Goal: Task Accomplishment & Management: Complete application form

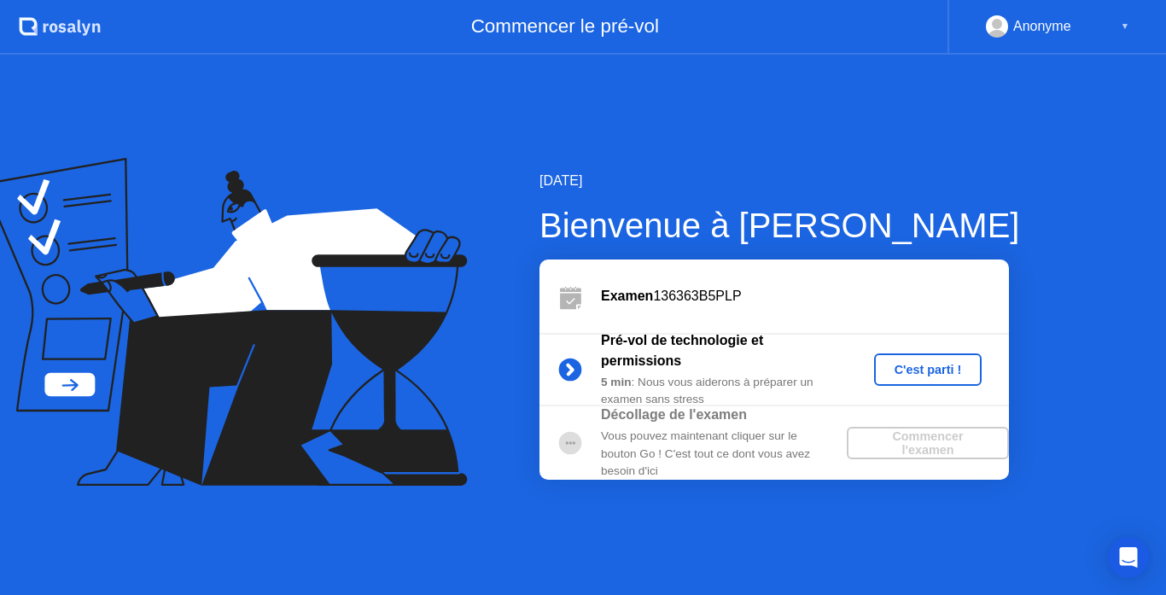
click at [911, 376] on div "C'est parti !" at bounding box center [928, 370] width 95 height 14
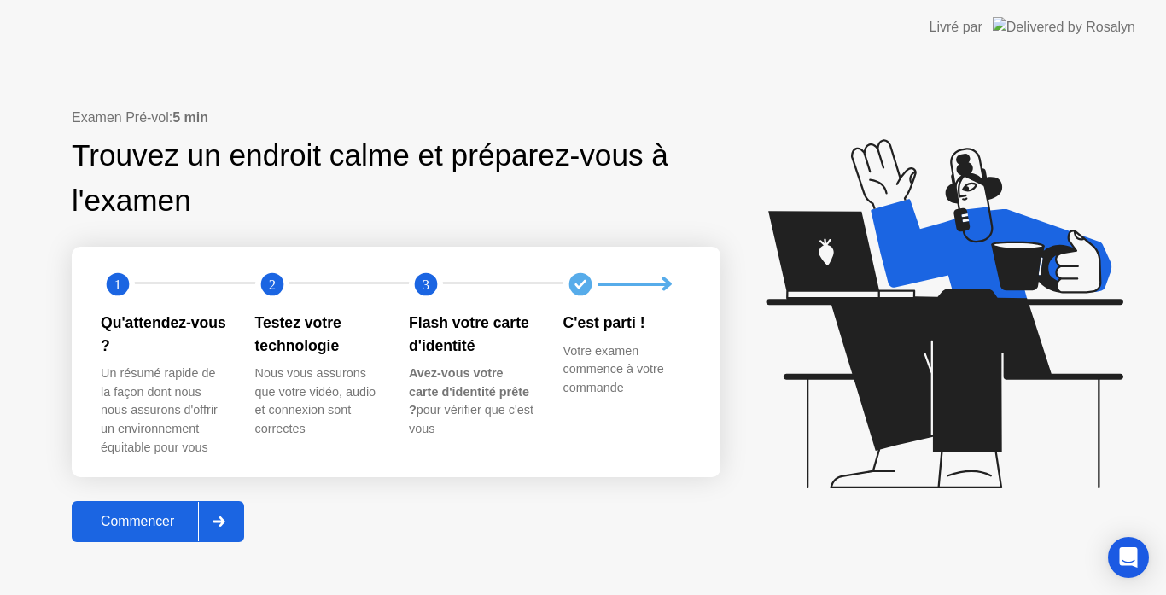
click at [143, 523] on div "Commencer" at bounding box center [137, 521] width 121 height 15
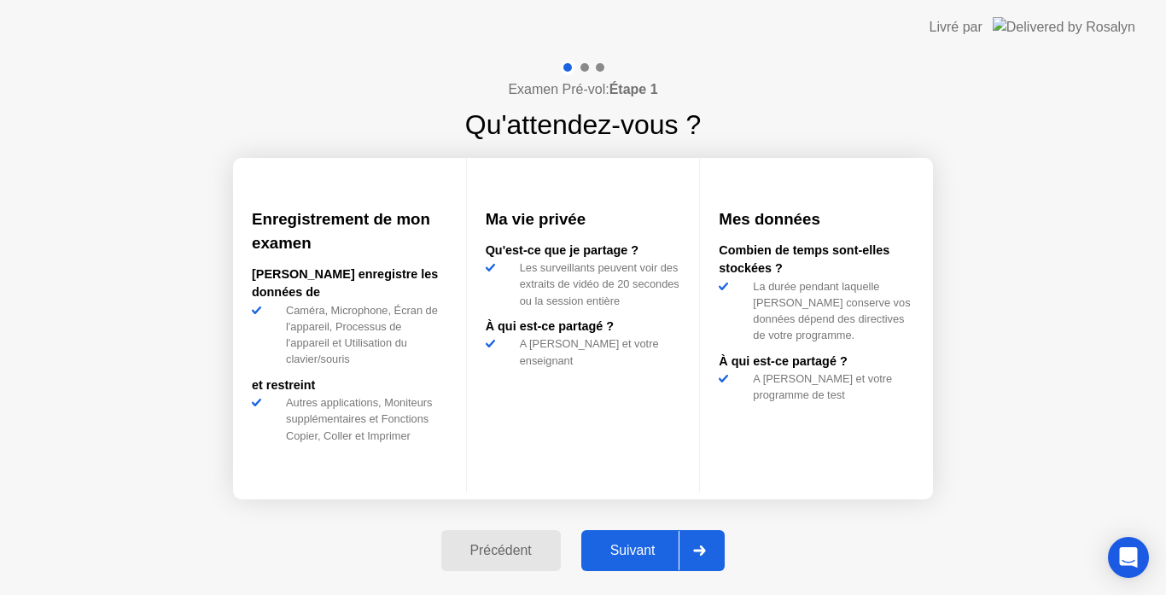
click at [628, 553] on div "Suivant" at bounding box center [633, 550] width 93 height 15
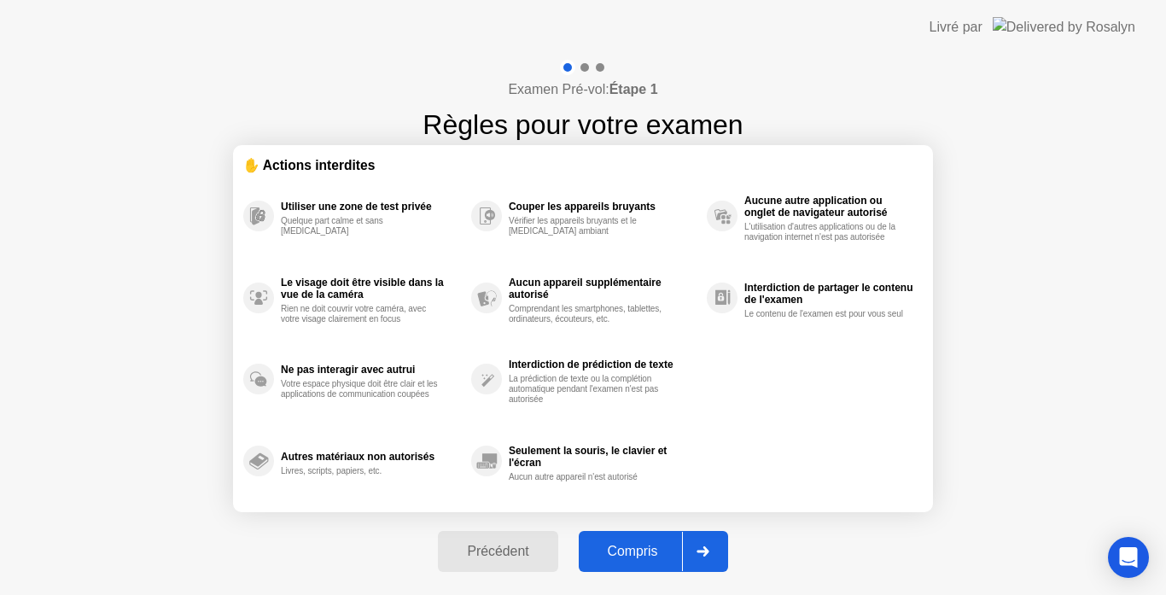
click at [628, 553] on div "Compris" at bounding box center [633, 551] width 98 height 15
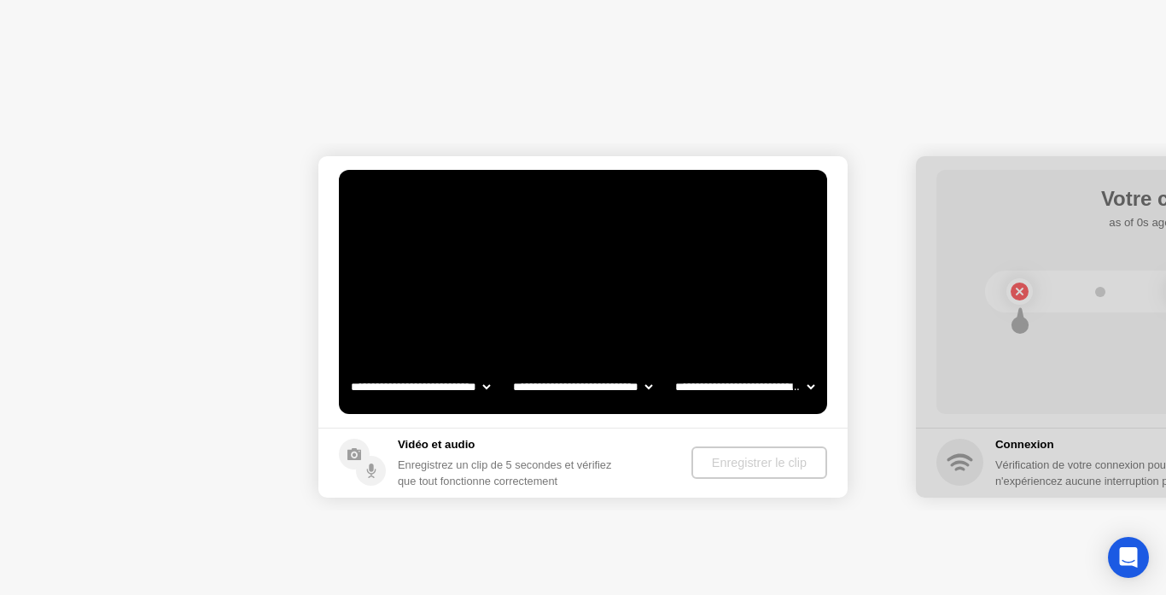
select select "**********"
select select "*******"
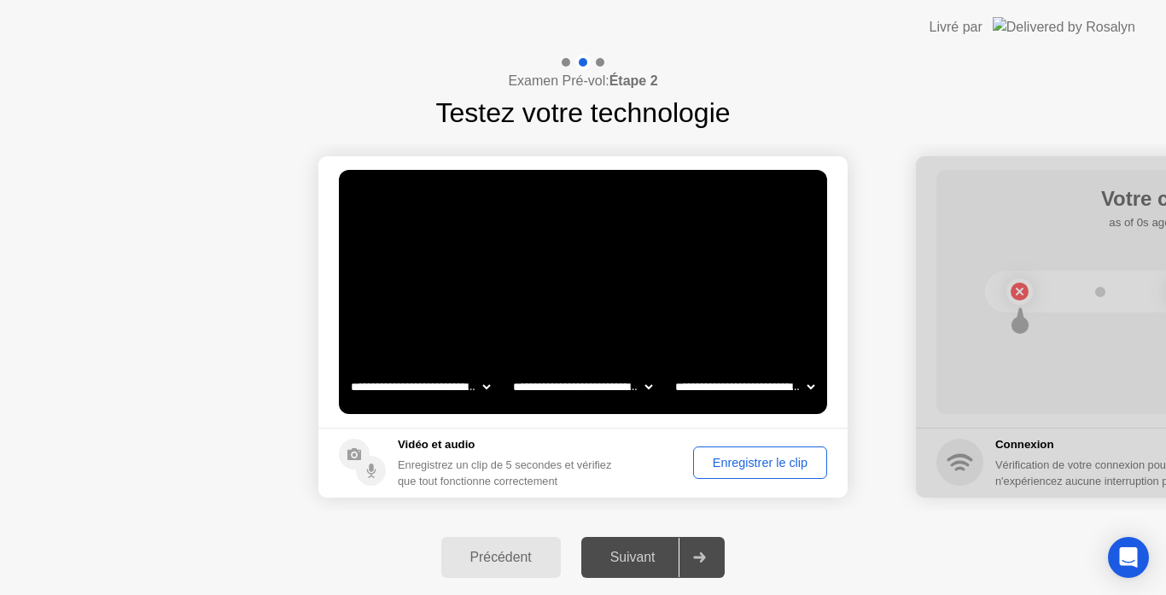
click at [809, 384] on select "**********" at bounding box center [745, 387] width 146 height 34
click at [646, 388] on select "**********" at bounding box center [583, 387] width 146 height 34
drag, startPoint x: 403, startPoint y: 533, endPoint x: 441, endPoint y: 534, distance: 38.4
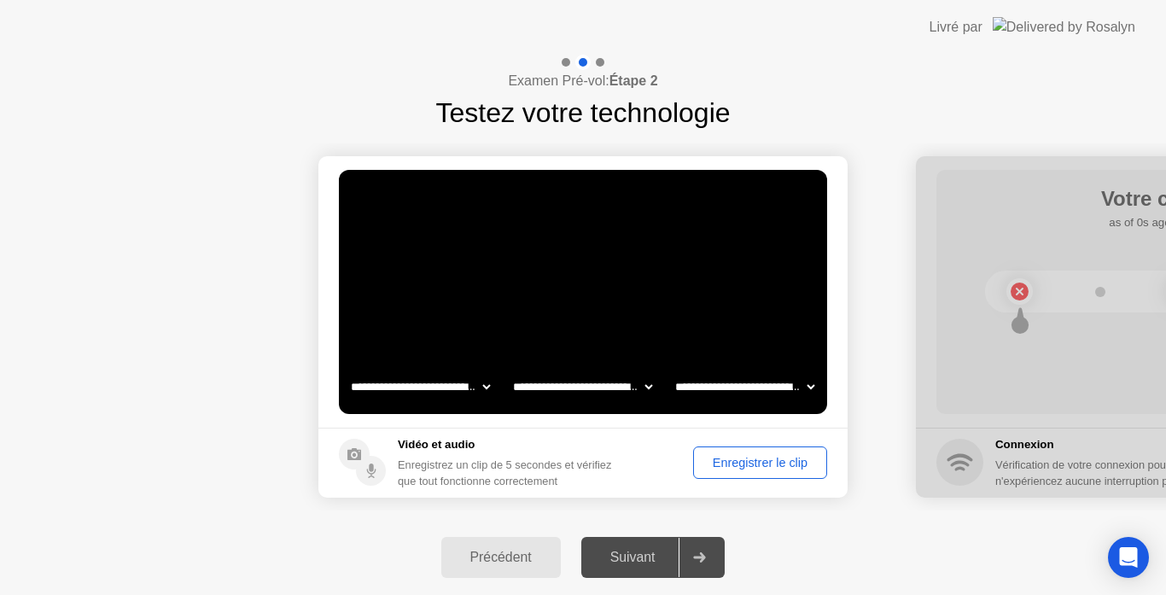
click at [403, 534] on div "Précédent Suivant" at bounding box center [583, 557] width 1166 height 75
click at [753, 459] on div "Enregistrer le clip" at bounding box center [760, 463] width 122 height 14
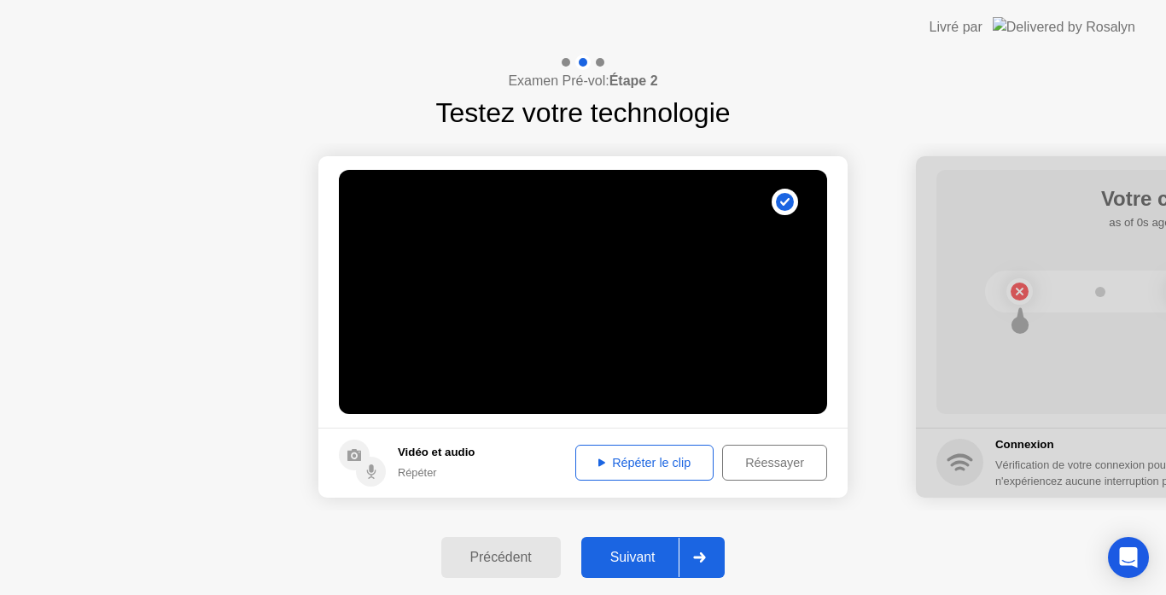
click at [662, 463] on div "Répéter le clip" at bounding box center [644, 463] width 126 height 14
click at [649, 558] on div "Suivant" at bounding box center [633, 557] width 93 height 15
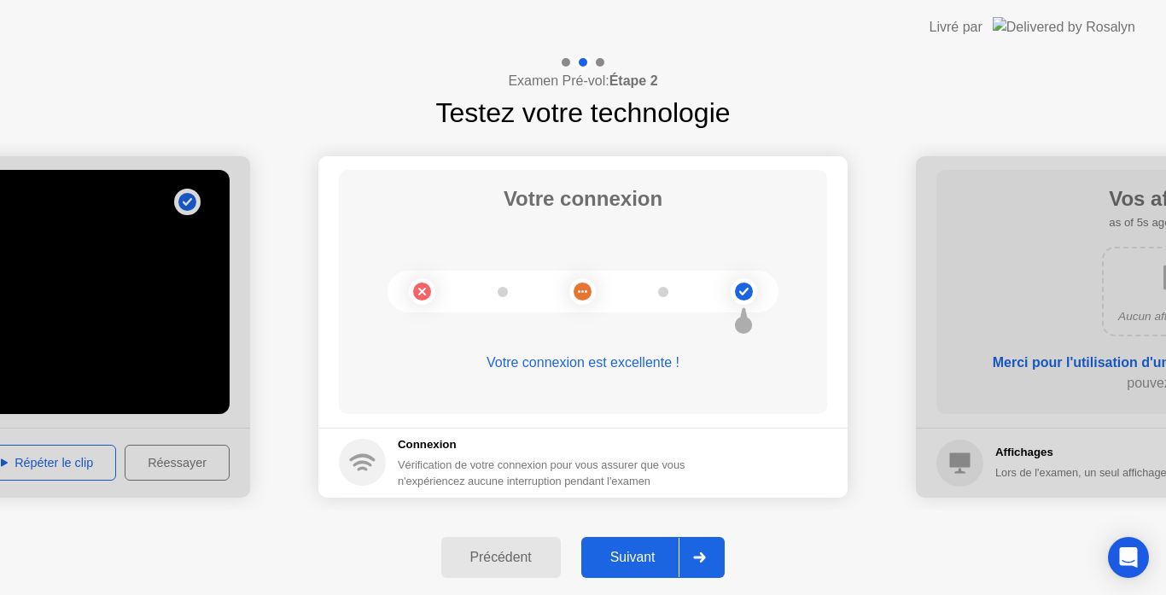
click at [646, 552] on div "Suivant" at bounding box center [633, 557] width 93 height 15
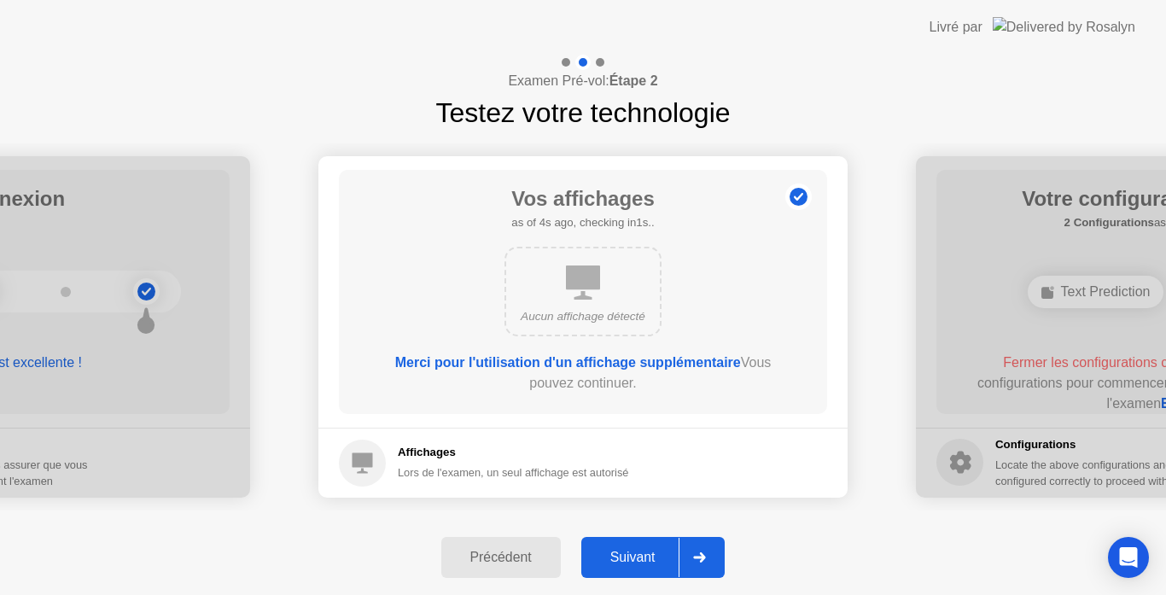
click at [645, 563] on div "Suivant" at bounding box center [633, 557] width 93 height 15
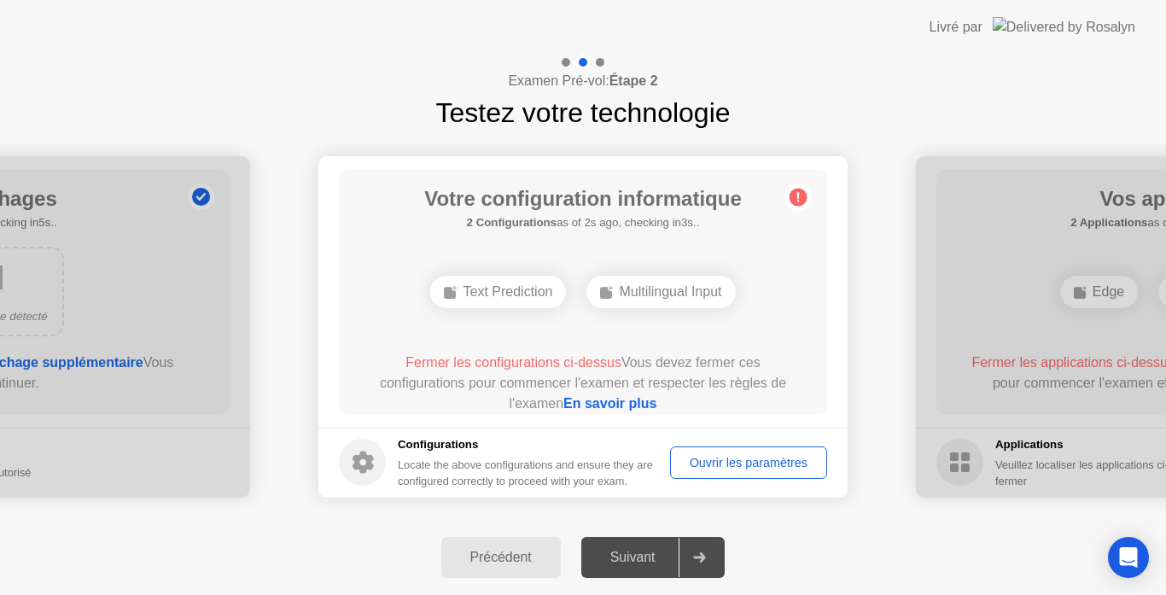
click at [756, 464] on div "Ouvrir les paramètres" at bounding box center [748, 463] width 145 height 14
click at [604, 287] on div "Text Prediction" at bounding box center [584, 292] width 136 height 32
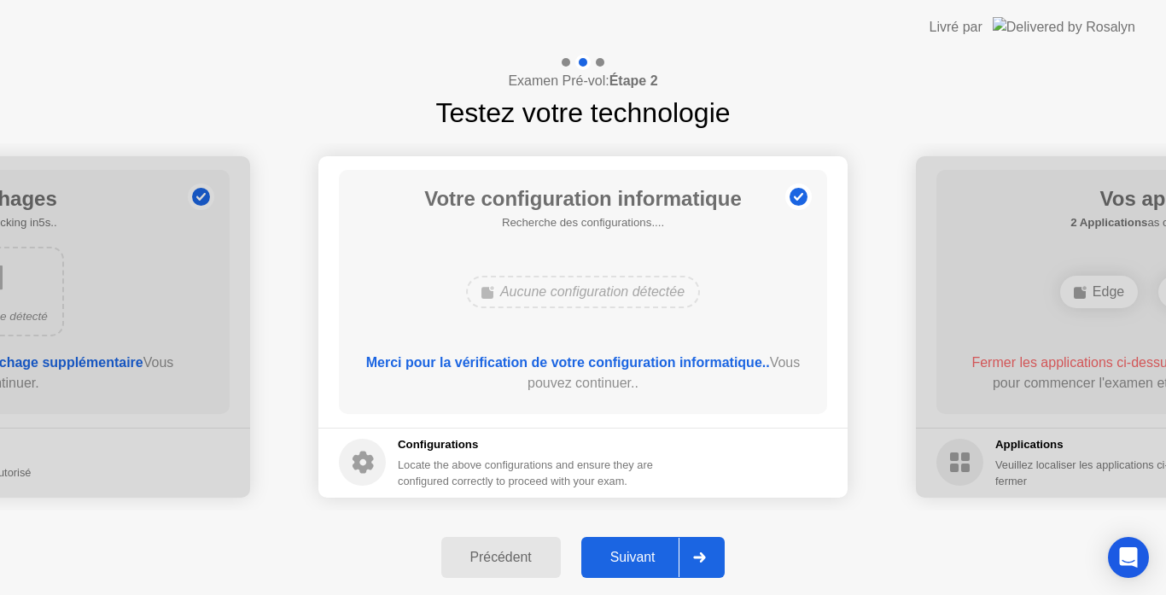
click at [631, 561] on div "Suivant" at bounding box center [633, 557] width 93 height 15
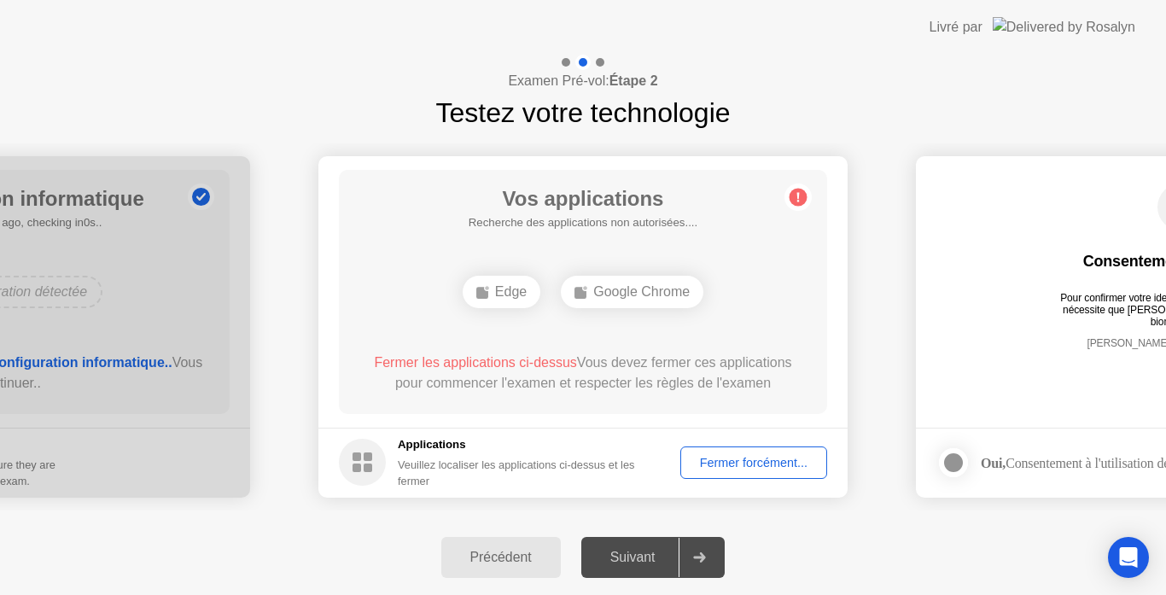
click at [751, 460] on div "Fermer forcément..." at bounding box center [753, 463] width 135 height 14
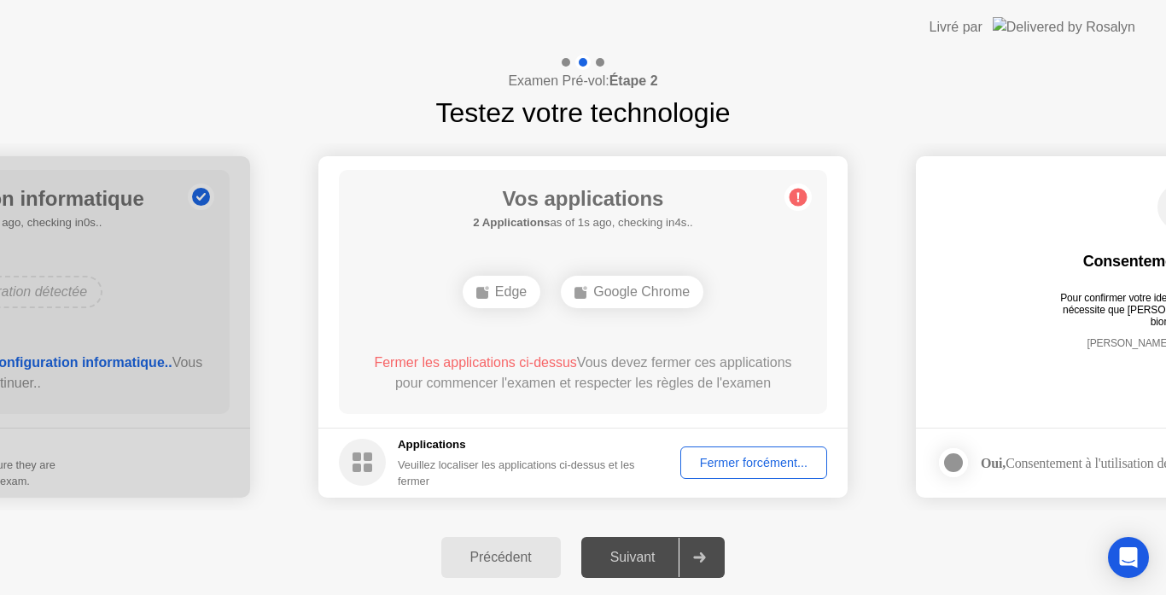
click at [745, 464] on div "Fermer forcément..." at bounding box center [753, 463] width 135 height 14
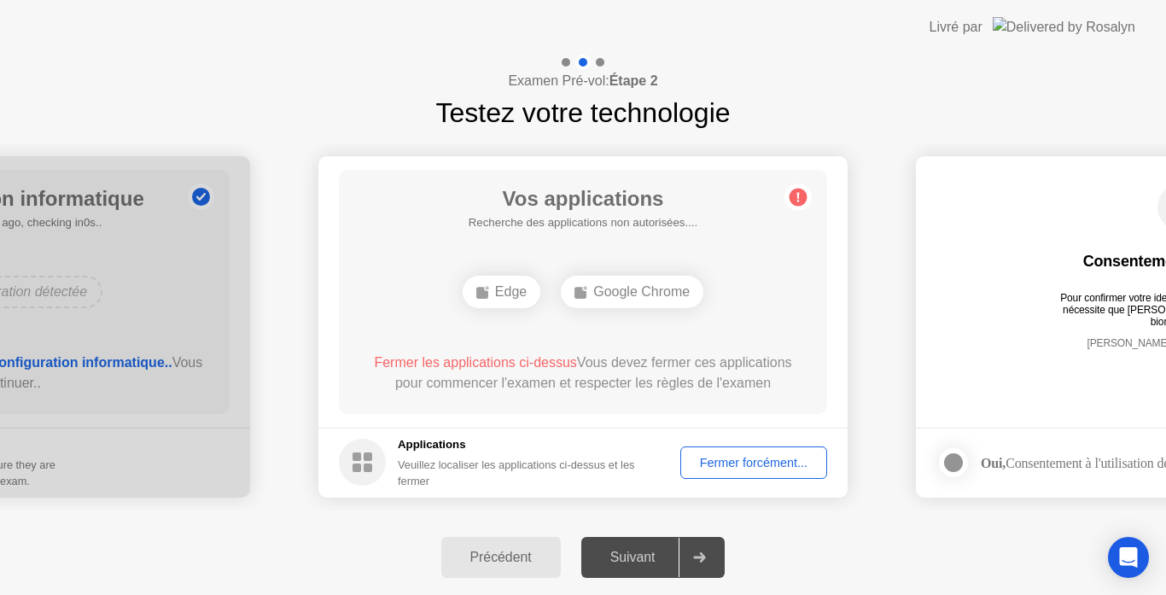
click at [731, 468] on div "Fermer forcément..." at bounding box center [753, 463] width 135 height 14
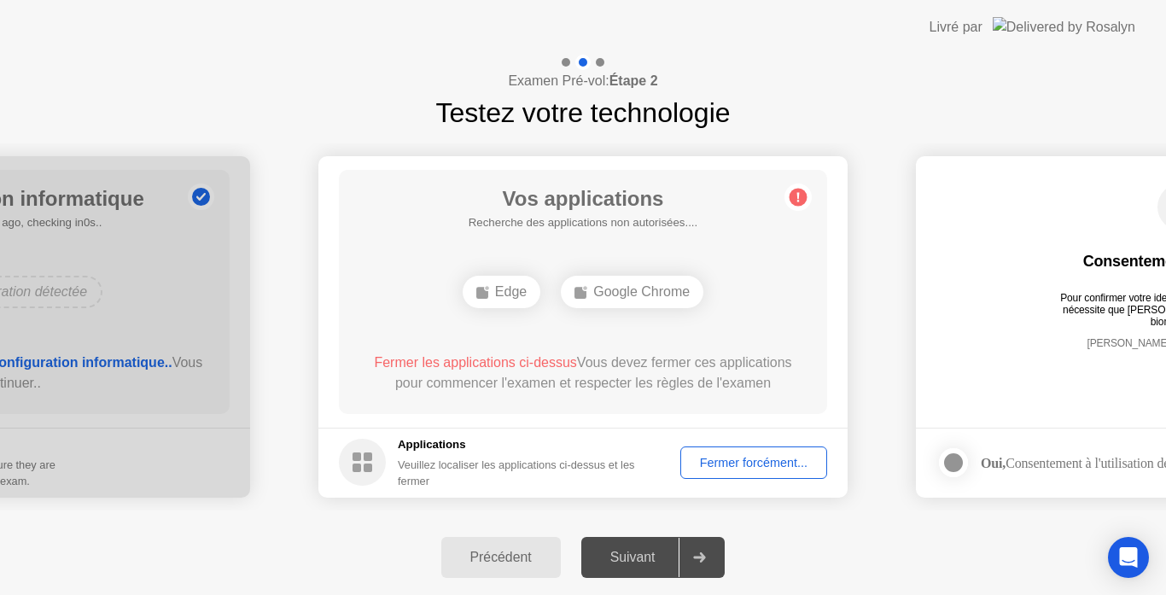
click at [769, 465] on div "Fermer forcément..." at bounding box center [753, 463] width 135 height 14
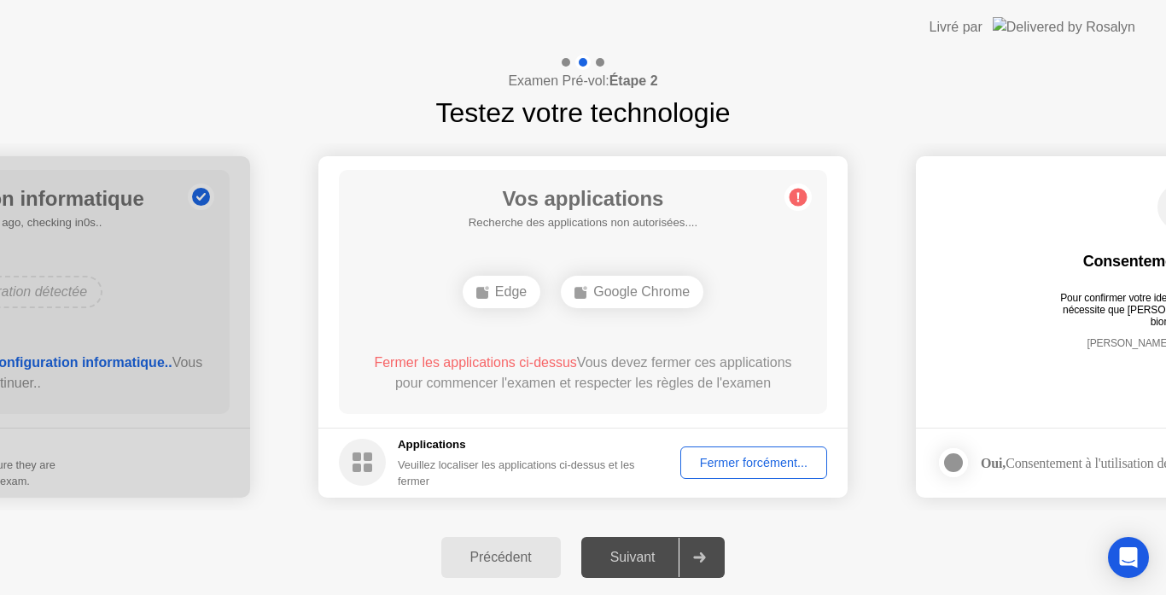
click at [621, 563] on div "Suivant" at bounding box center [633, 557] width 93 height 15
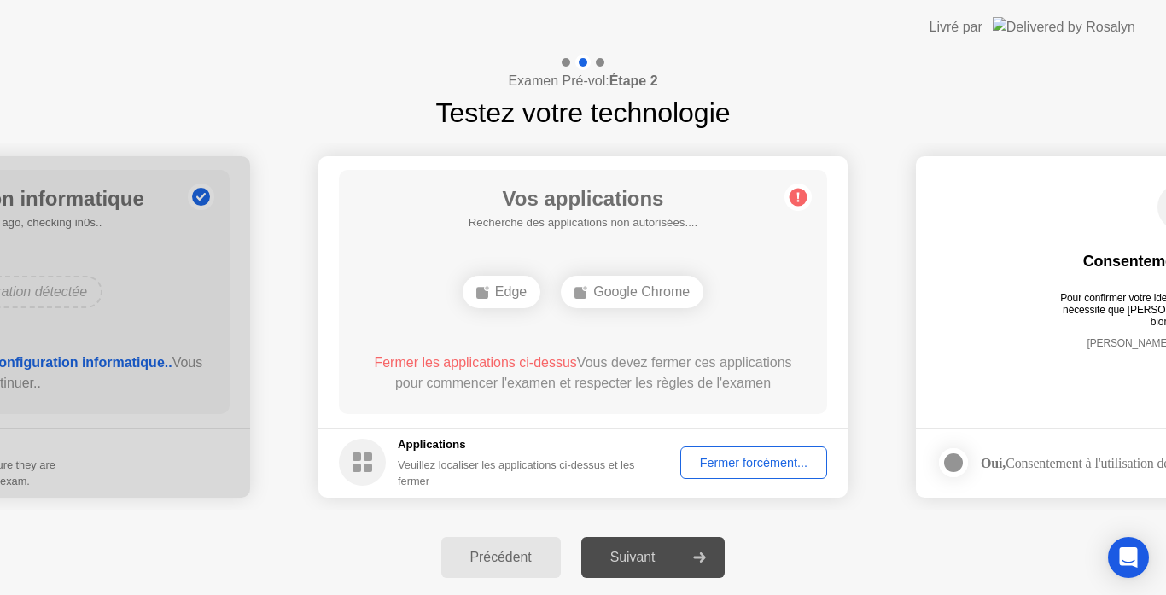
click at [469, 464] on div "Veuillez localiser les applications ci-dessus et les fermer" at bounding box center [527, 473] width 259 height 32
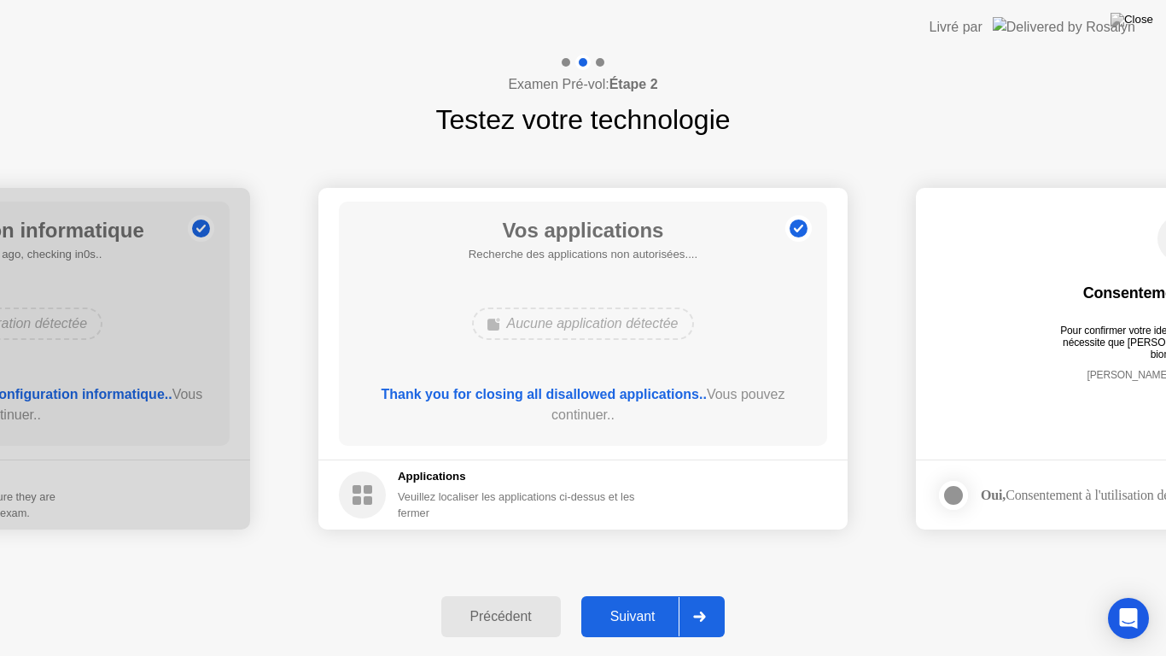
click at [653, 594] on div "Suivant" at bounding box center [633, 616] width 93 height 15
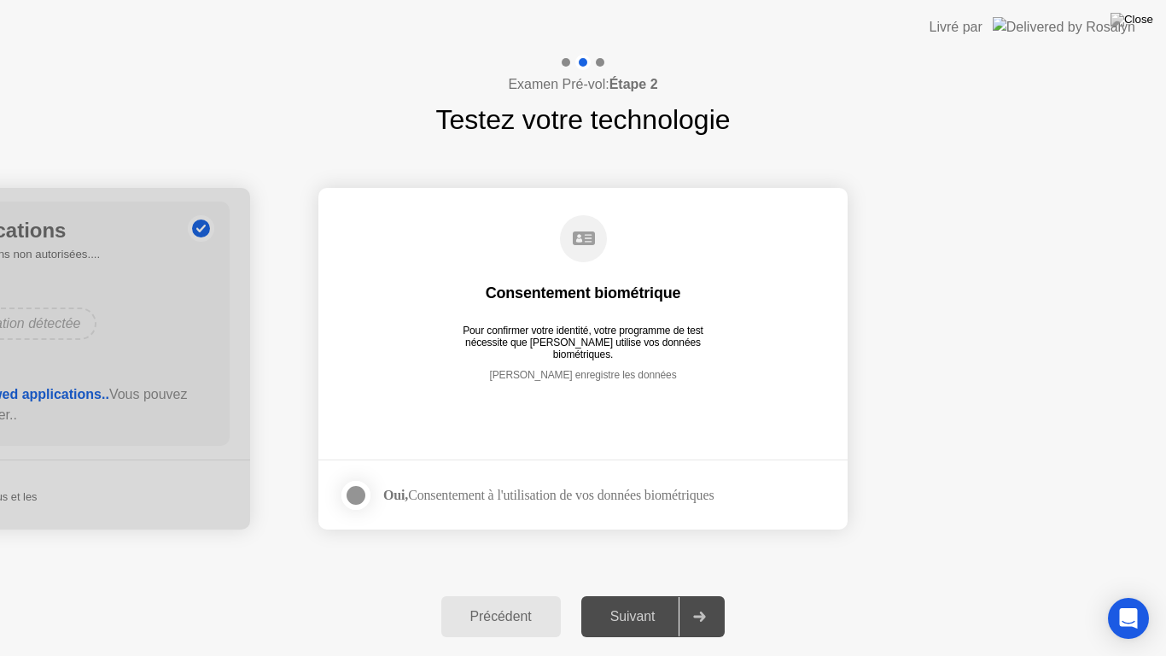
click at [363, 491] on div at bounding box center [356, 495] width 20 height 20
click at [631, 594] on div "Suivant" at bounding box center [633, 616] width 93 height 15
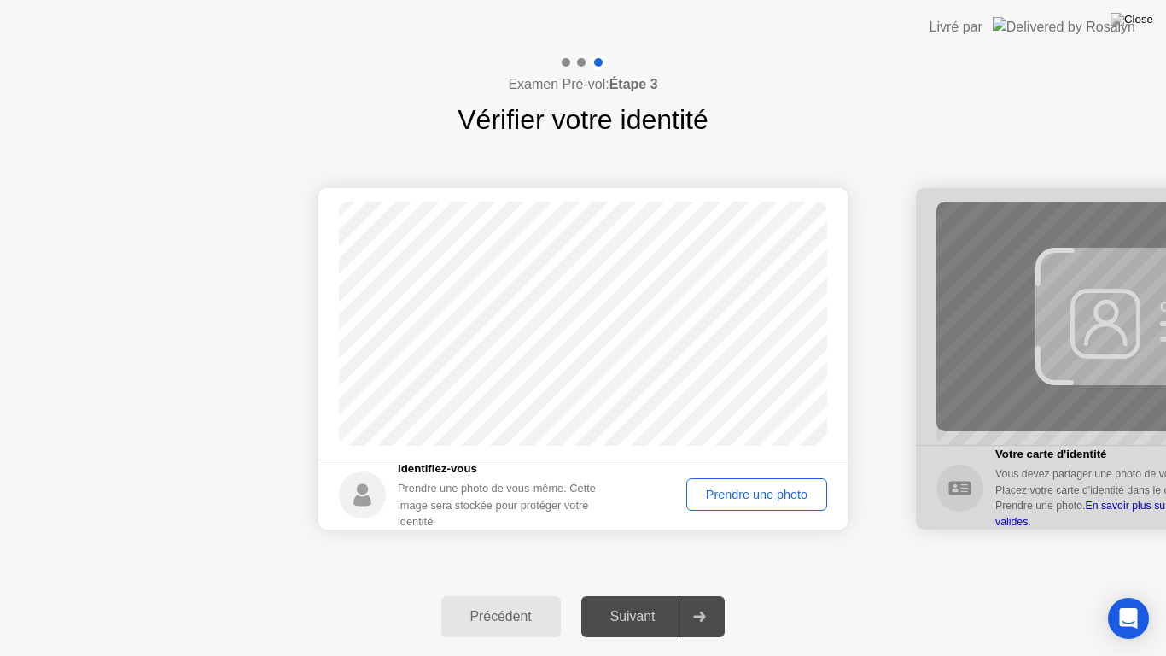
click at [728, 490] on div "Prendre une photo" at bounding box center [756, 494] width 129 height 14
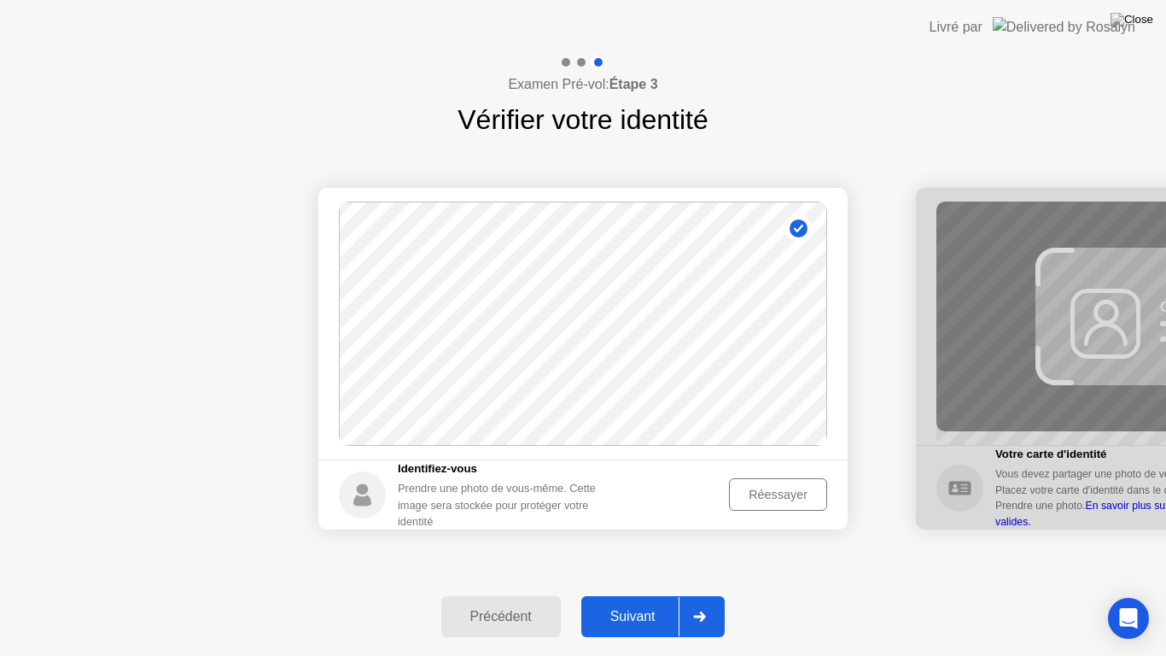
click at [633, 594] on div "Suivant" at bounding box center [633, 616] width 93 height 15
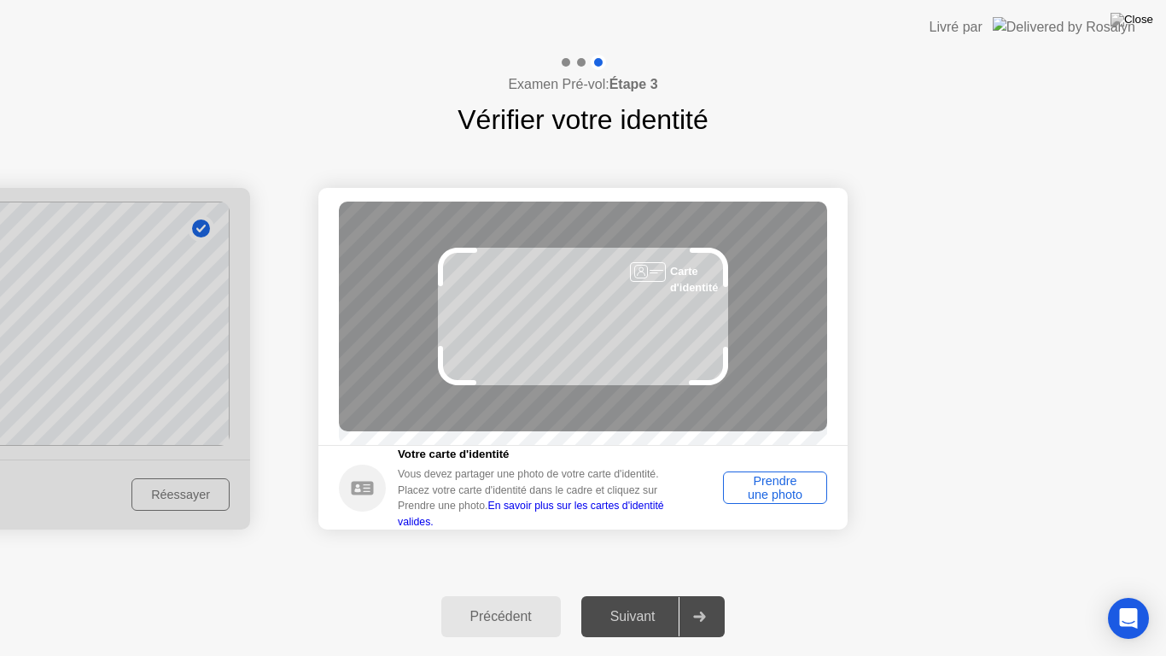
click at [778, 493] on div "Prendre une photo" at bounding box center [775, 487] width 92 height 27
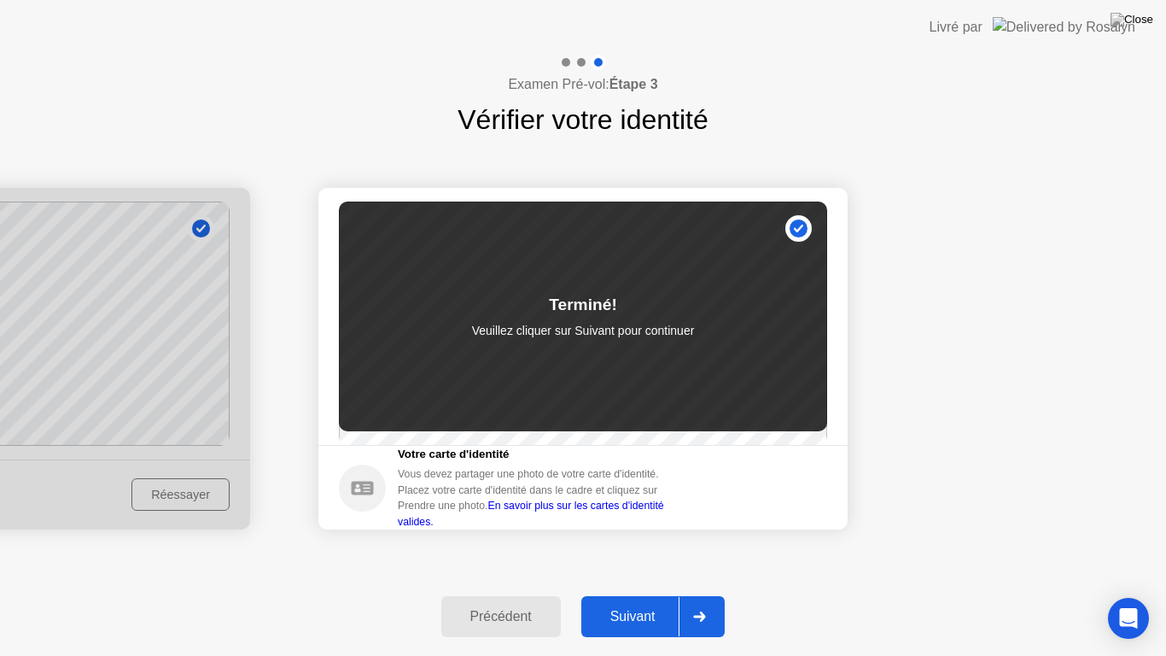
click at [618, 594] on div "Suivant" at bounding box center [633, 616] width 93 height 15
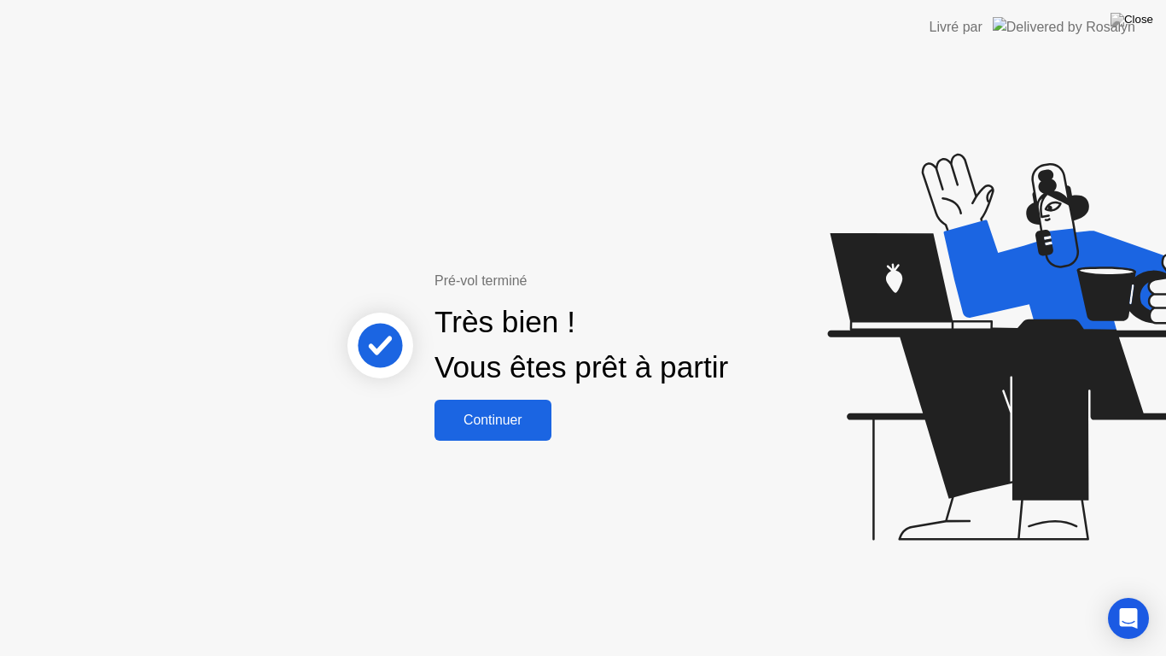
click at [519, 430] on button "Continuer" at bounding box center [493, 420] width 117 height 41
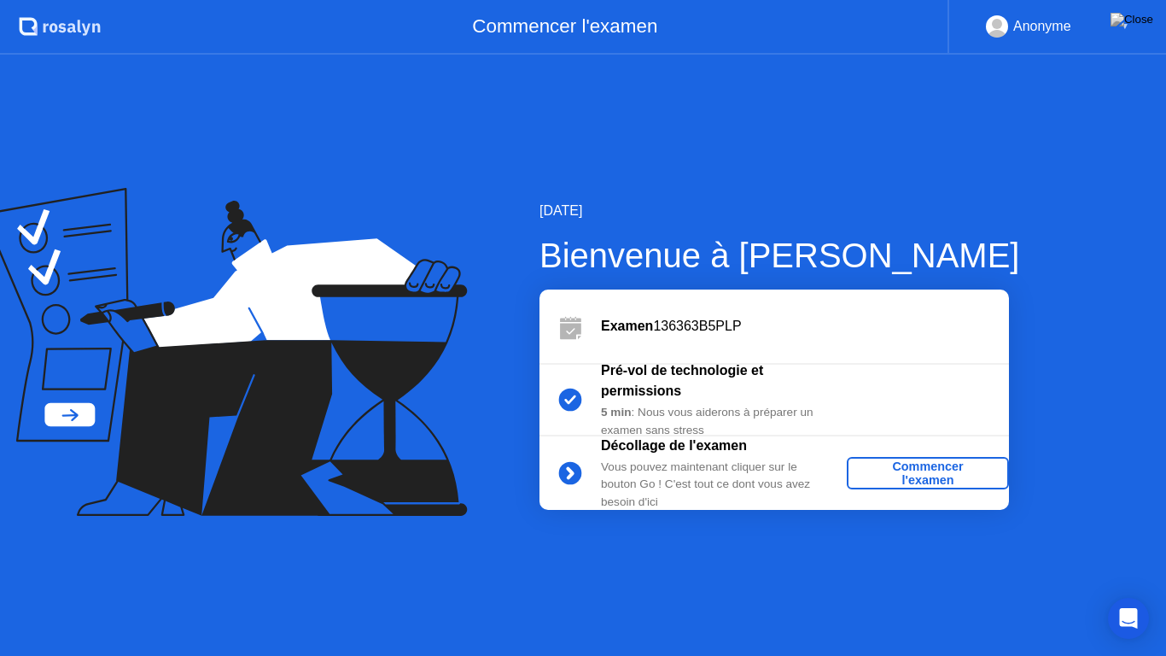
click at [911, 474] on div "Commencer l'examen" at bounding box center [928, 472] width 149 height 27
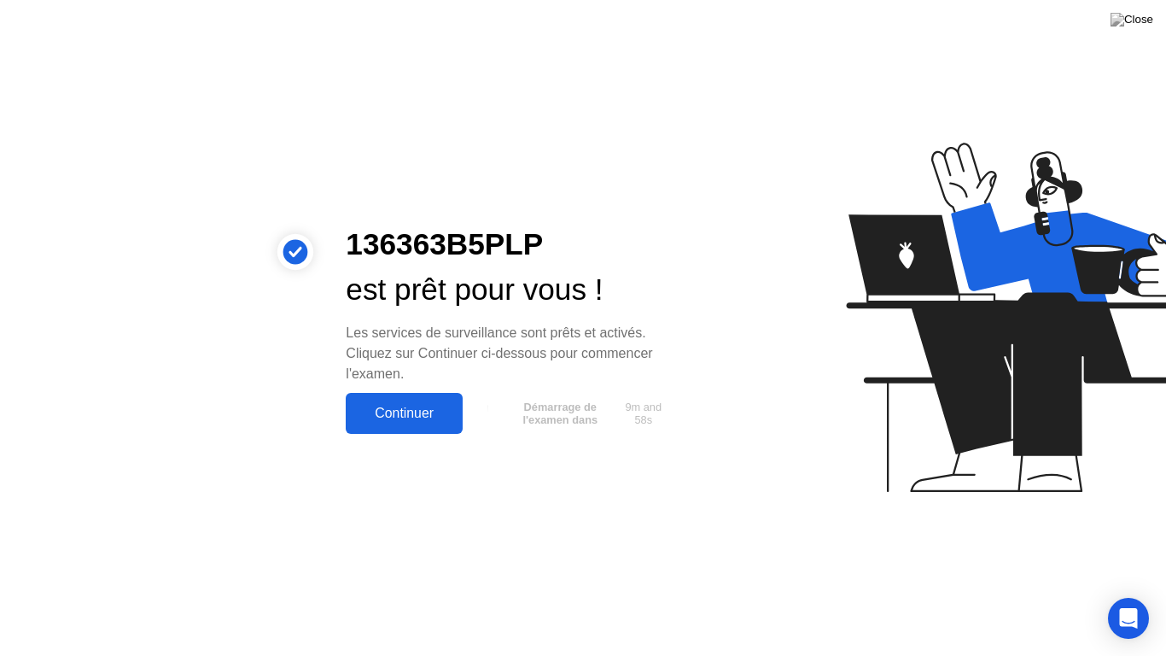
click at [413, 420] on div "Continuer" at bounding box center [404, 413] width 107 height 15
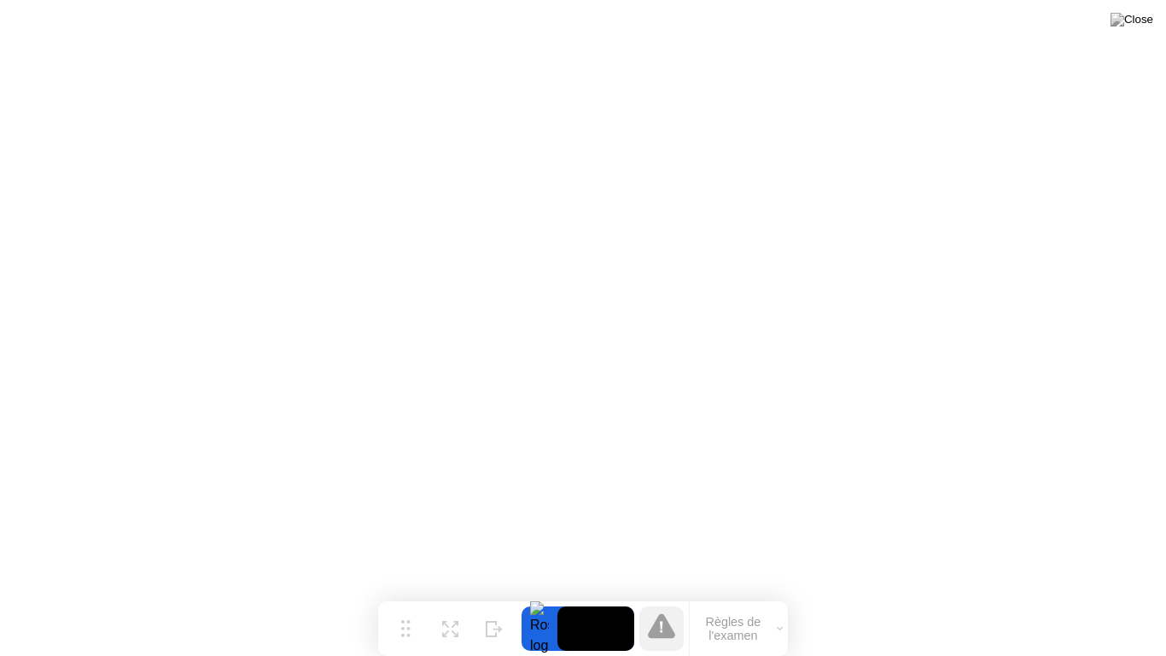
click at [623, 594] on video at bounding box center [596, 628] width 77 height 44
click at [609, 594] on video at bounding box center [596, 628] width 77 height 44
click at [542, 594] on div at bounding box center [540, 628] width 36 height 44
click at [555, 594] on div at bounding box center [540, 628] width 36 height 44
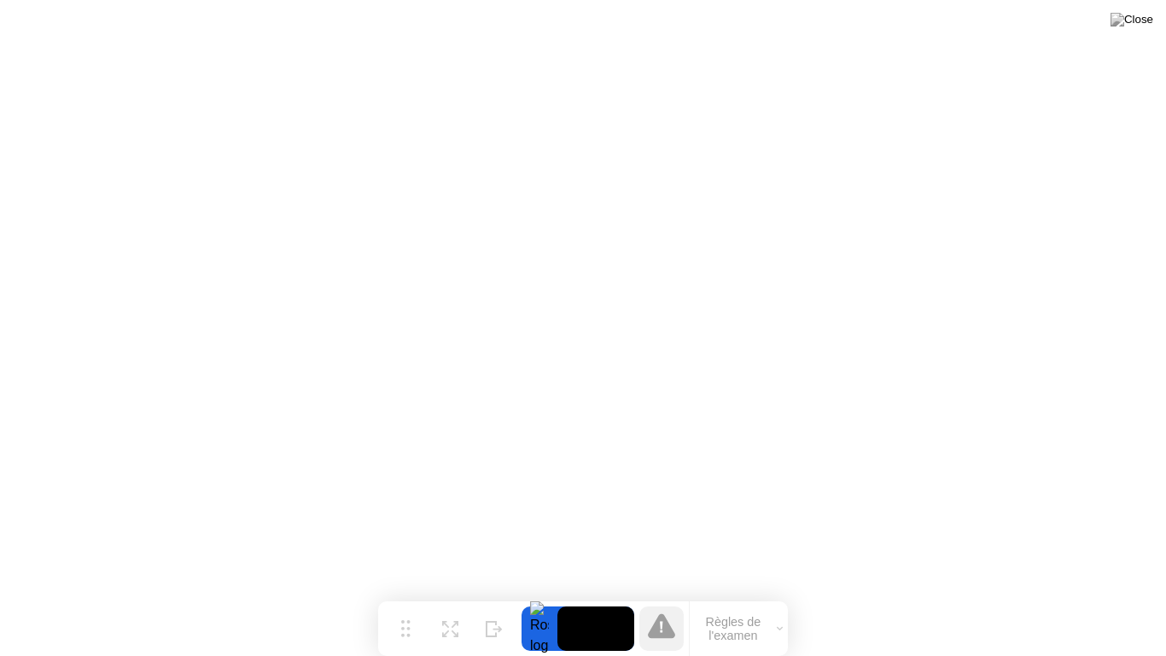
click at [557, 594] on div at bounding box center [540, 628] width 36 height 44
click at [536, 594] on div at bounding box center [540, 628] width 36 height 44
click at [450, 594] on icon at bounding box center [450, 622] width 16 height 16
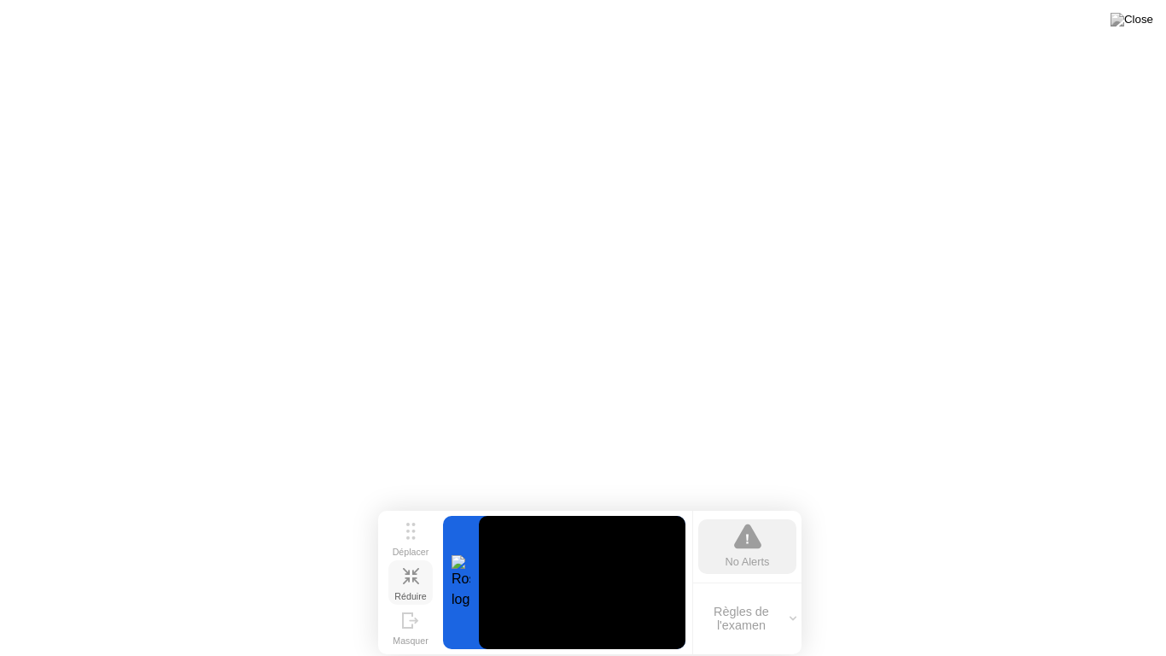
click at [465, 587] on div at bounding box center [461, 582] width 36 height 133
click at [598, 584] on video at bounding box center [582, 582] width 207 height 133
click at [530, 594] on video at bounding box center [582, 582] width 207 height 133
click at [723, 514] on div "No Alerts" at bounding box center [746, 547] width 109 height 72
click at [473, 578] on div at bounding box center [461, 582] width 36 height 133
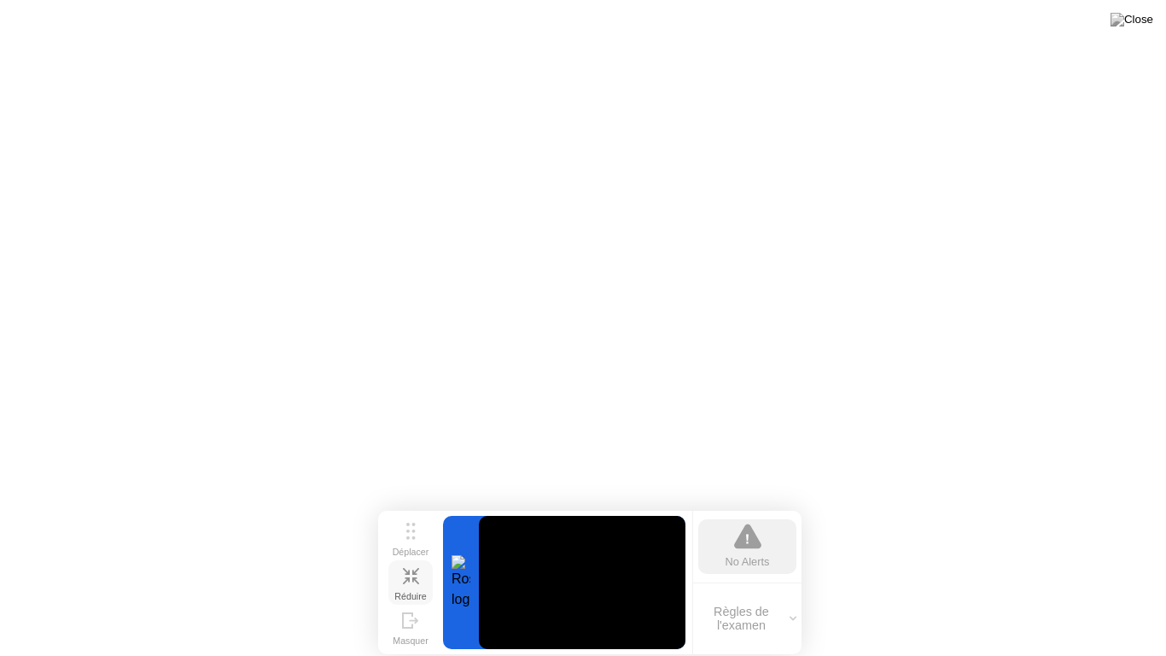
drag, startPoint x: 472, startPoint y: 578, endPoint x: 469, endPoint y: 566, distance: 12.4
click at [470, 575] on div at bounding box center [461, 582] width 36 height 133
click at [482, 594] on video at bounding box center [582, 582] width 207 height 133
click at [394, 594] on div "Masquer" at bounding box center [410, 640] width 35 height 10
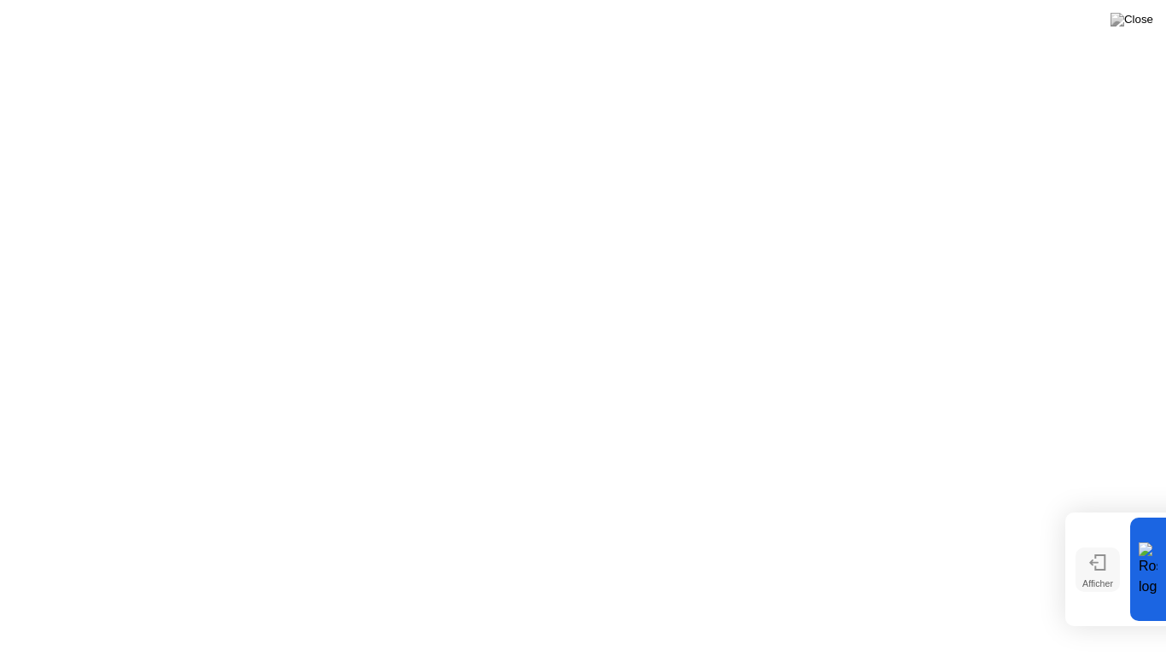
click at [1100, 570] on icon at bounding box center [1097, 562] width 17 height 16
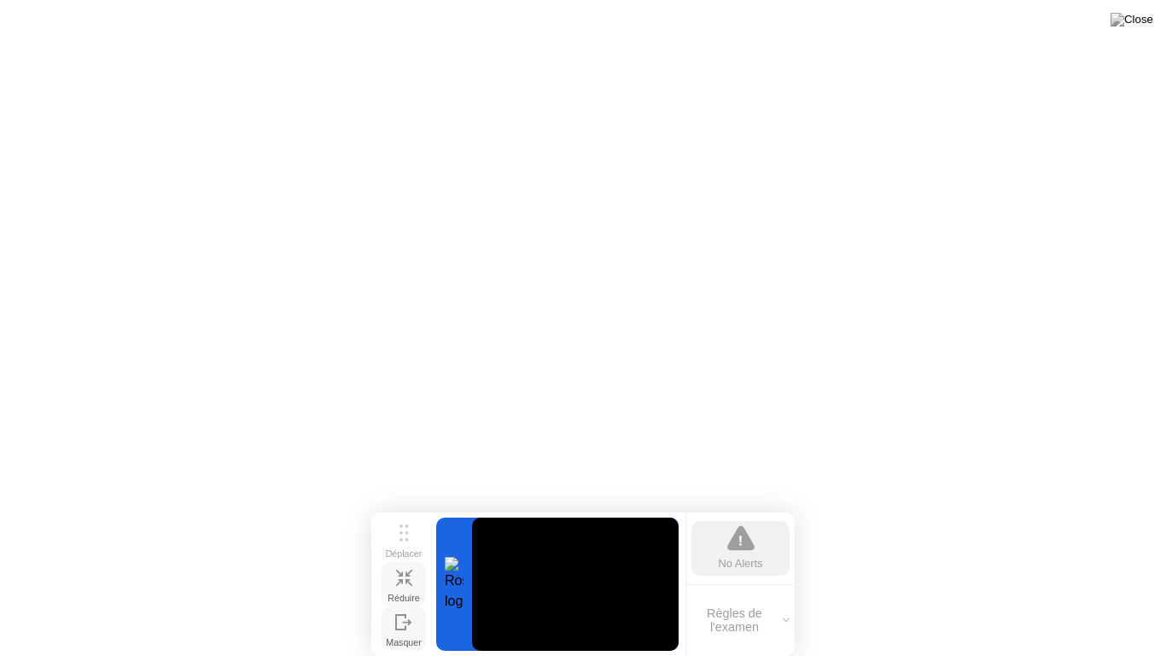
click at [410, 581] on icon at bounding box center [404, 577] width 16 height 16
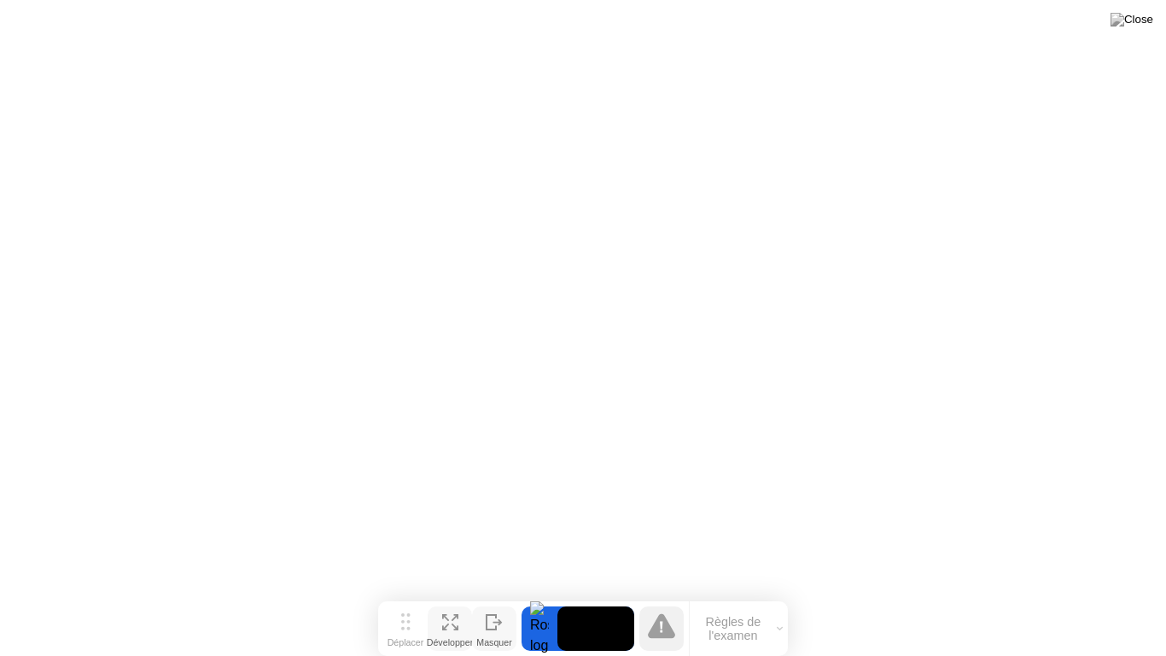
click at [458, 594] on div "Développer" at bounding box center [450, 642] width 47 height 10
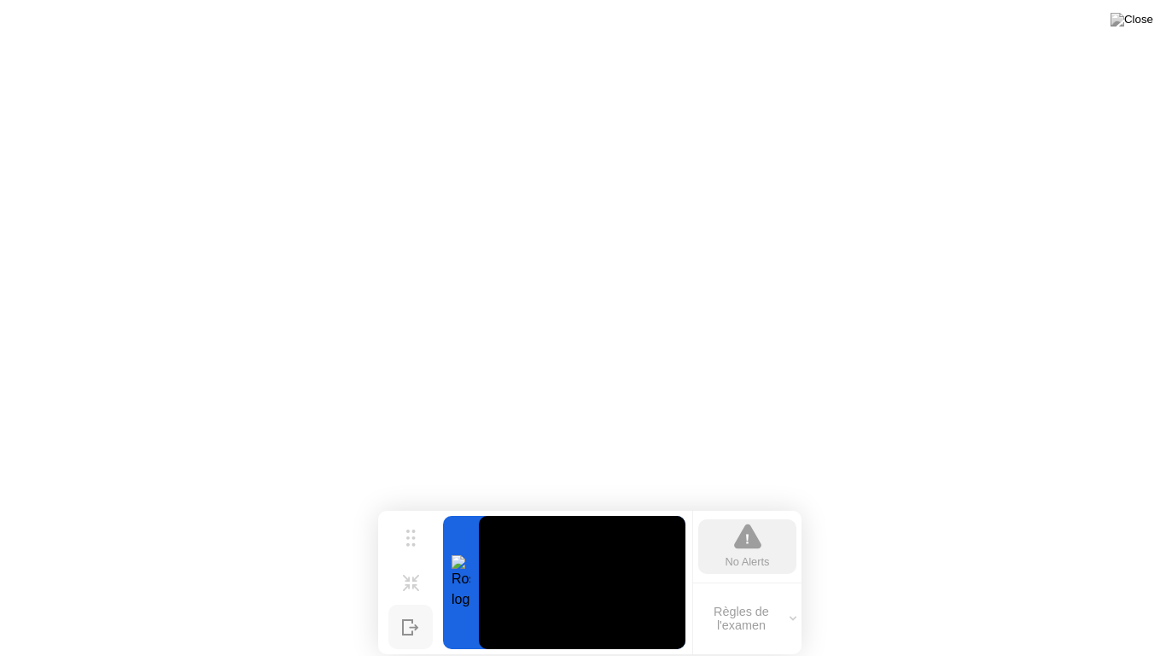
click at [504, 583] on video at bounding box center [582, 582] width 207 height 133
